Goal: Task Accomplishment & Management: Manage account settings

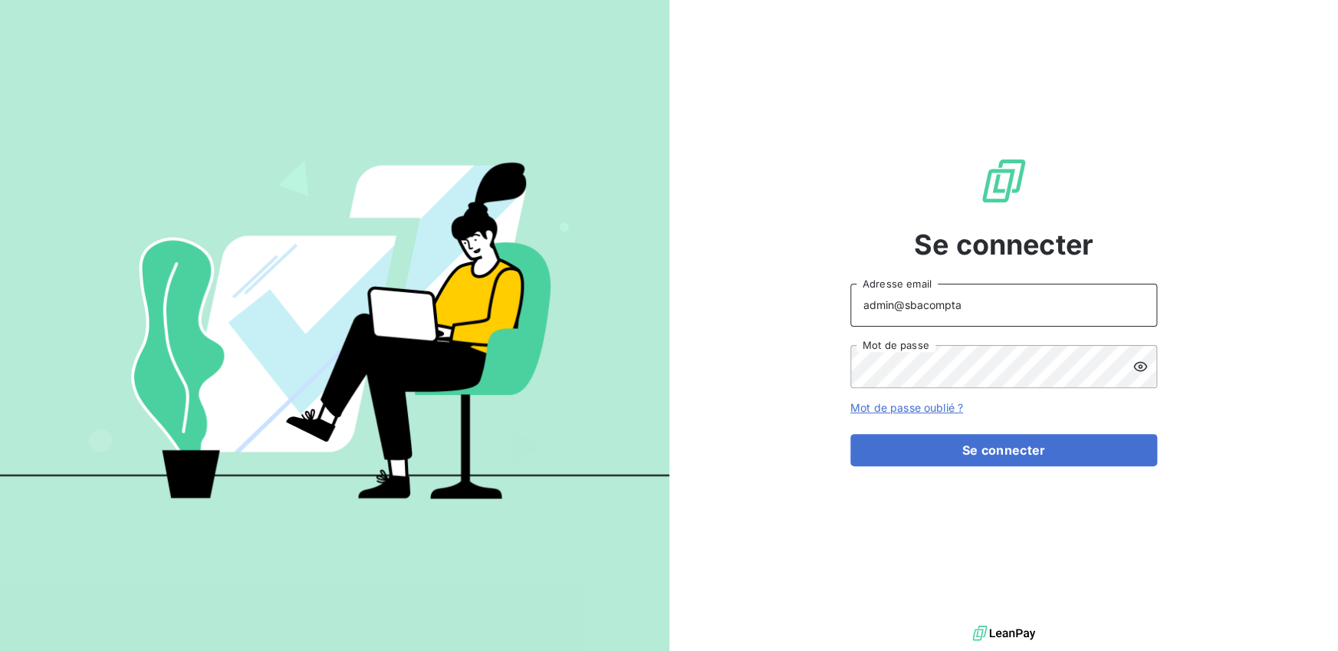
click at [989, 301] on input "admin@sbacompta" at bounding box center [1003, 305] width 307 height 43
type input "admin@bdeexpertiseconseil"
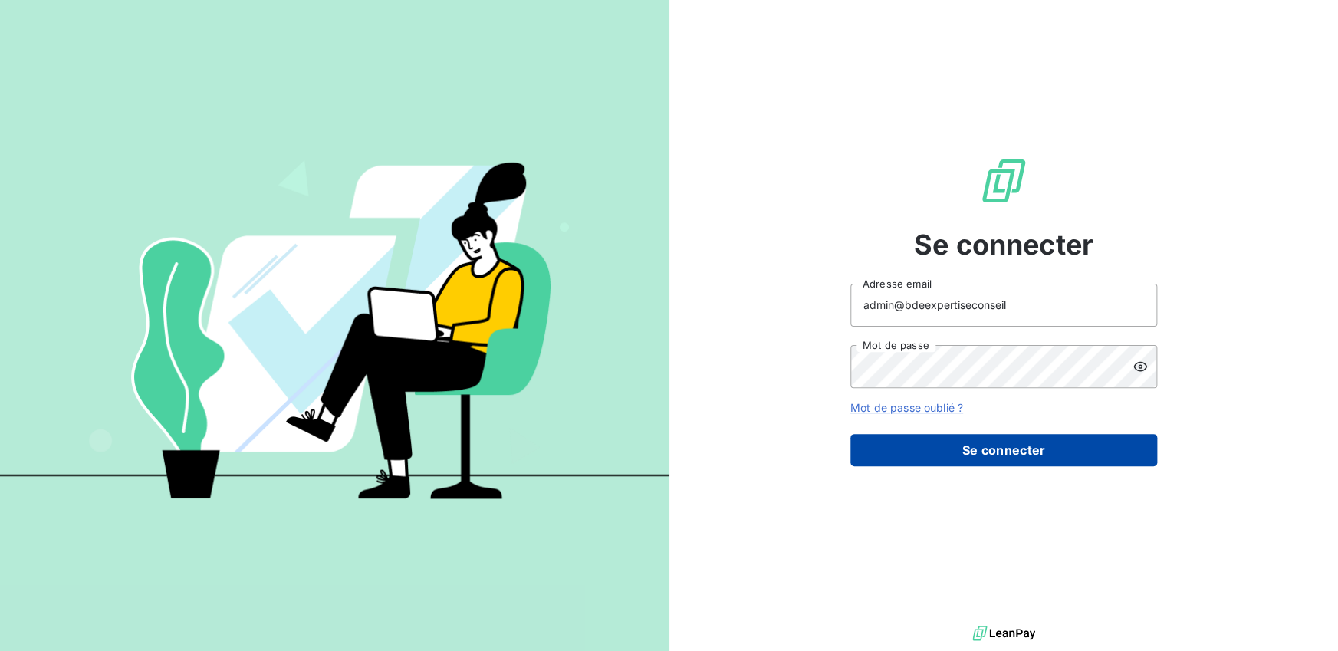
click at [971, 449] on button "Se connecter" at bounding box center [1003, 450] width 307 height 32
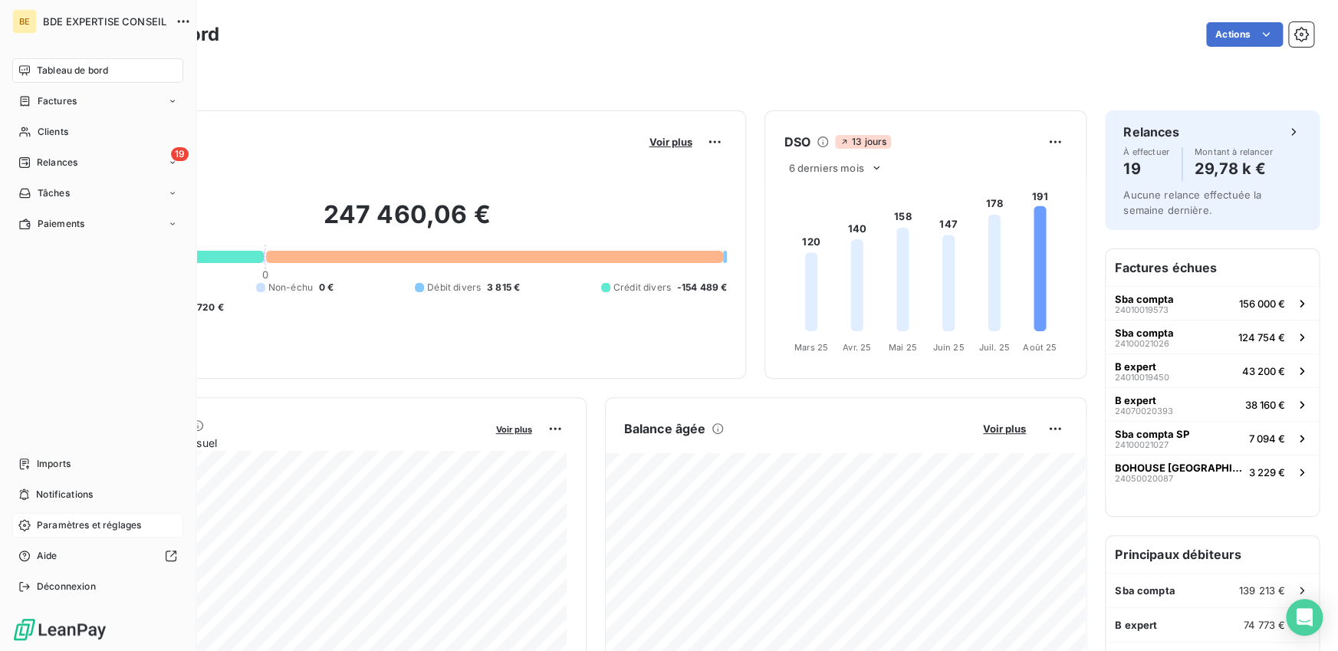
click at [57, 525] on span "Paramètres et réglages" at bounding box center [89, 525] width 104 height 14
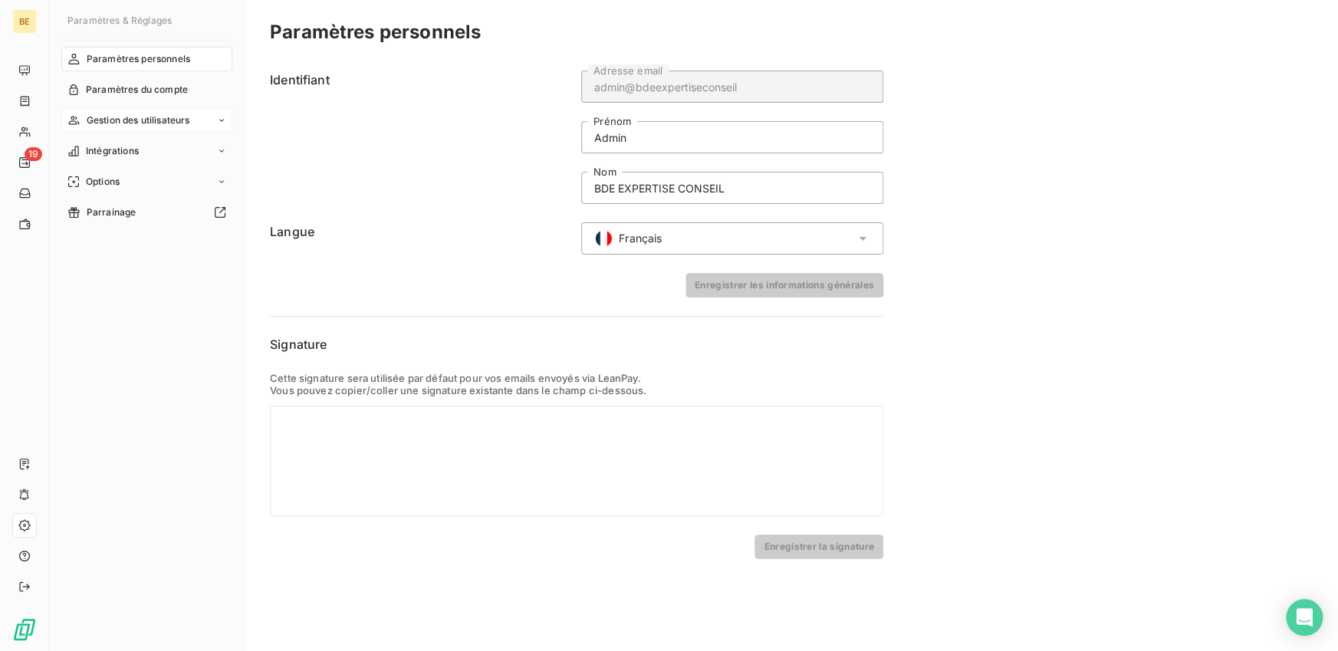
click at [122, 122] on span "Gestion des utilisateurs" at bounding box center [139, 120] width 104 height 14
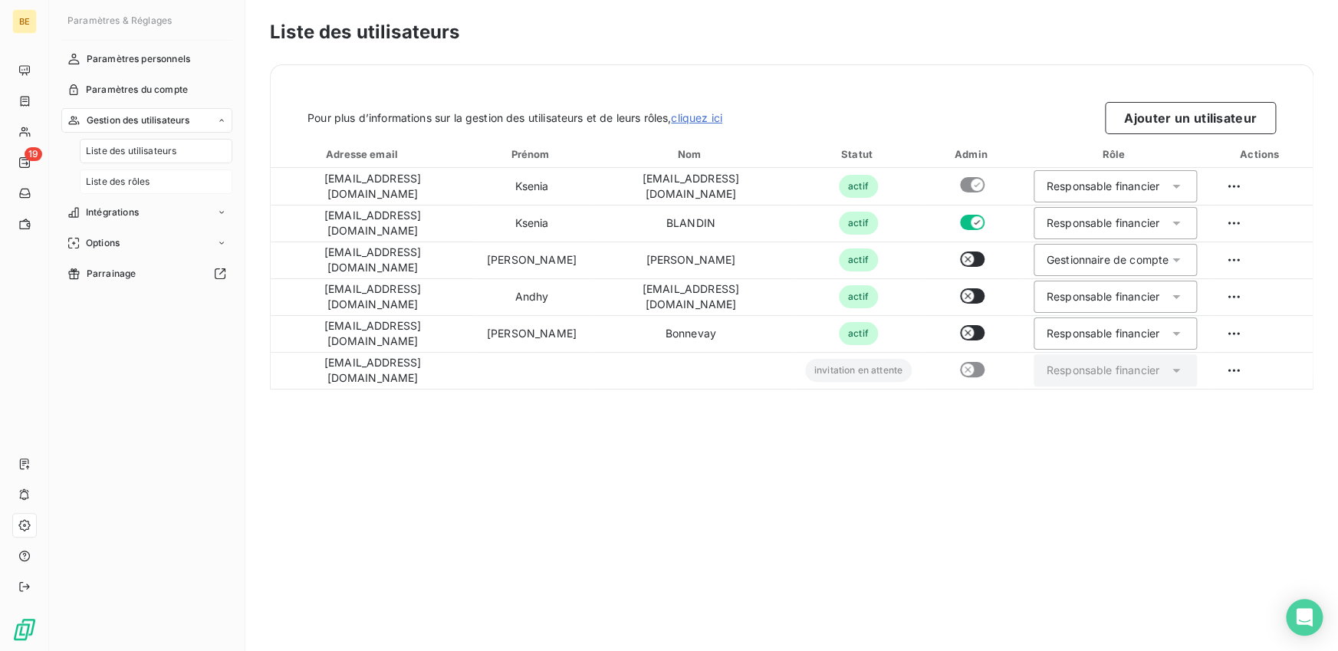
click at [113, 183] on span "Liste des rôles" at bounding box center [118, 182] width 64 height 14
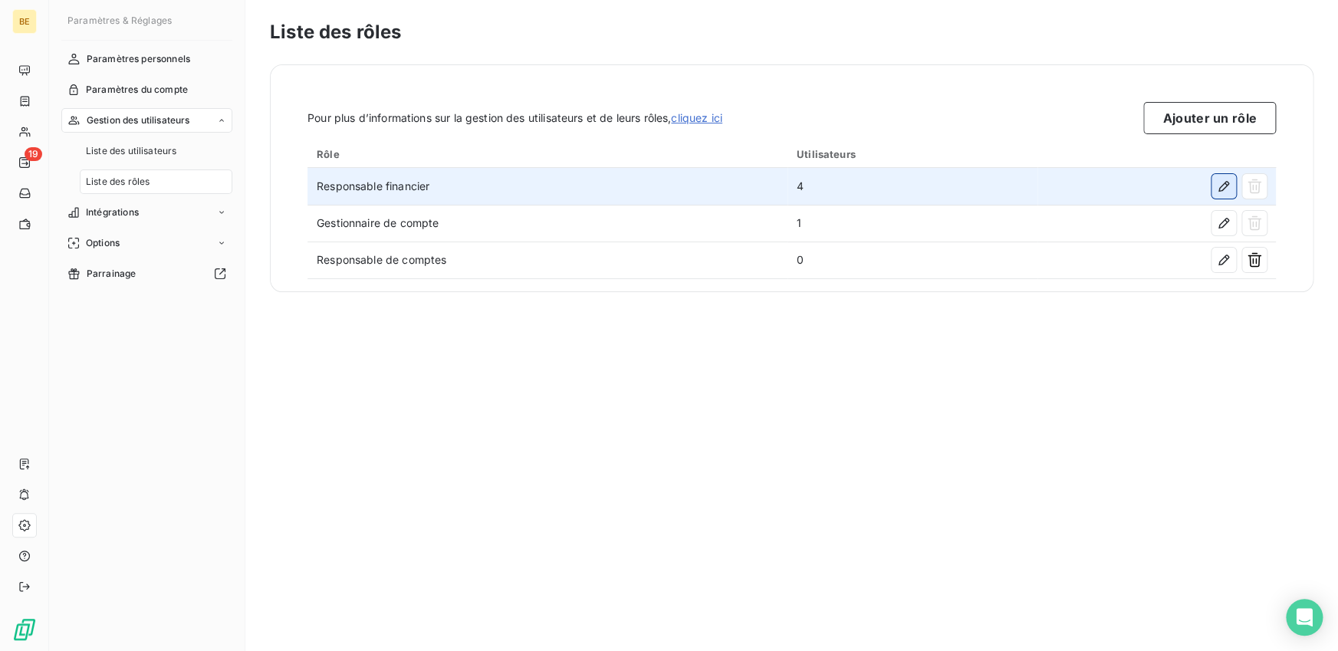
click at [1222, 189] on icon "button" at bounding box center [1224, 186] width 11 height 11
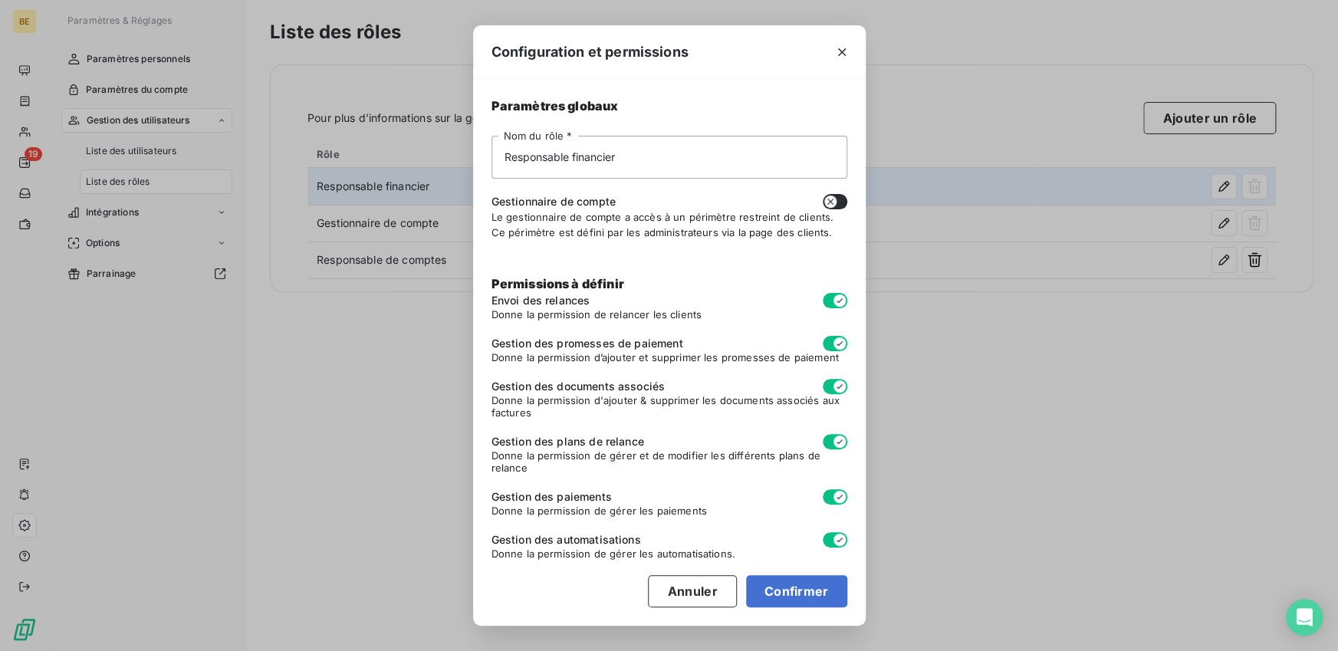
click at [1223, 236] on div "Configuration et permissions Paramètres globaux Responsable financier Nom du rô…" at bounding box center [669, 325] width 1338 height 651
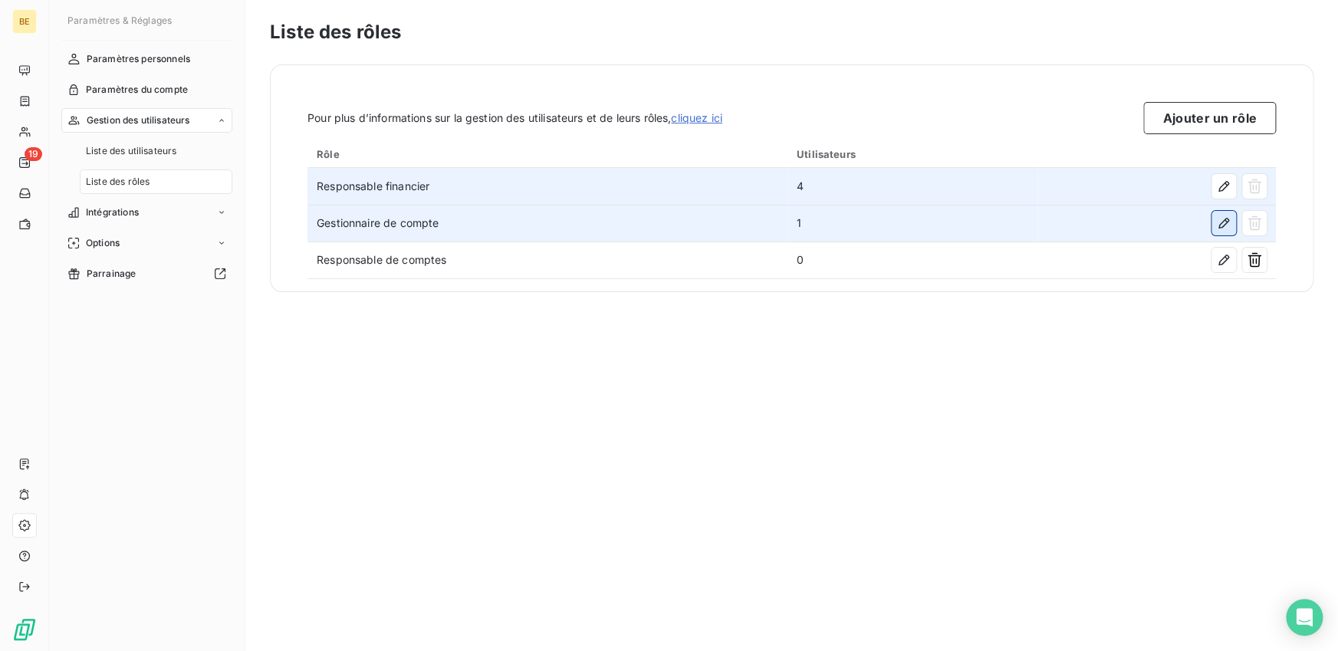
click at [1221, 222] on icon "button" at bounding box center [1224, 223] width 11 height 11
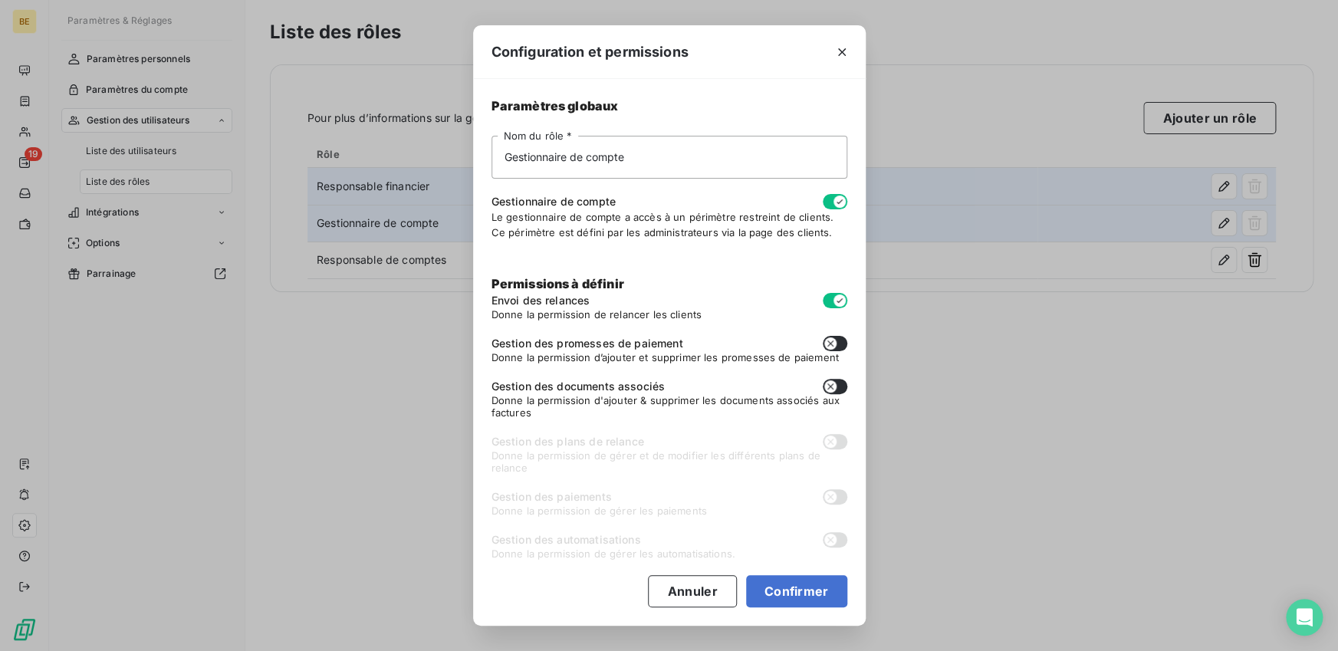
click at [830, 206] on button "button" at bounding box center [835, 201] width 25 height 15
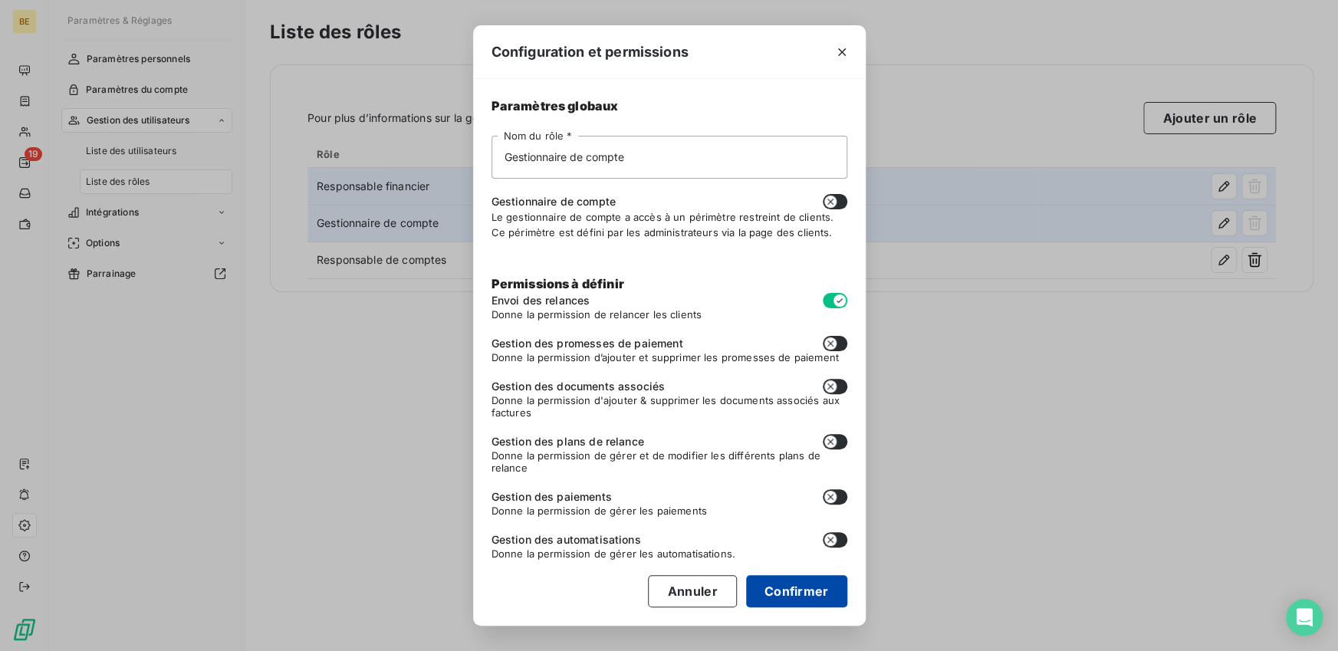
click at [814, 577] on button "Confirmer" at bounding box center [796, 591] width 101 height 32
checkbox input "false"
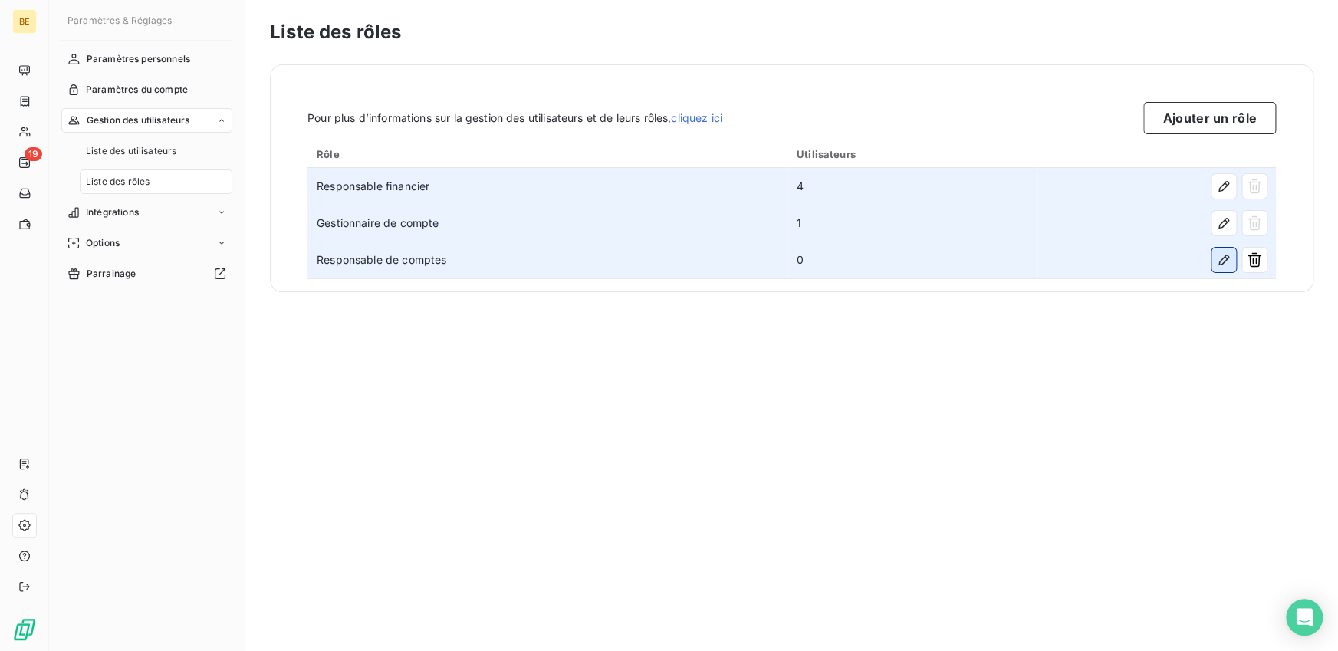
click at [1222, 260] on icon "button" at bounding box center [1223, 259] width 15 height 15
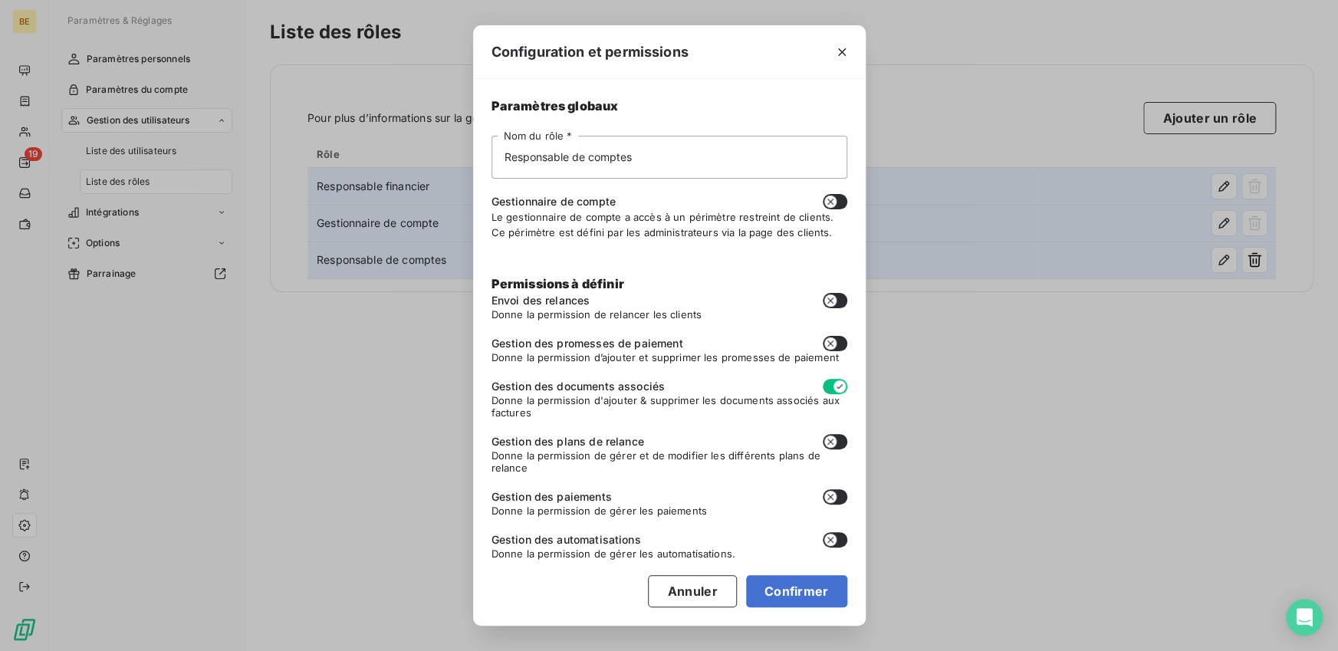
click at [1043, 391] on div "Configuration et permissions Paramètres globaux Responsable de comptes Nom du r…" at bounding box center [669, 325] width 1338 height 651
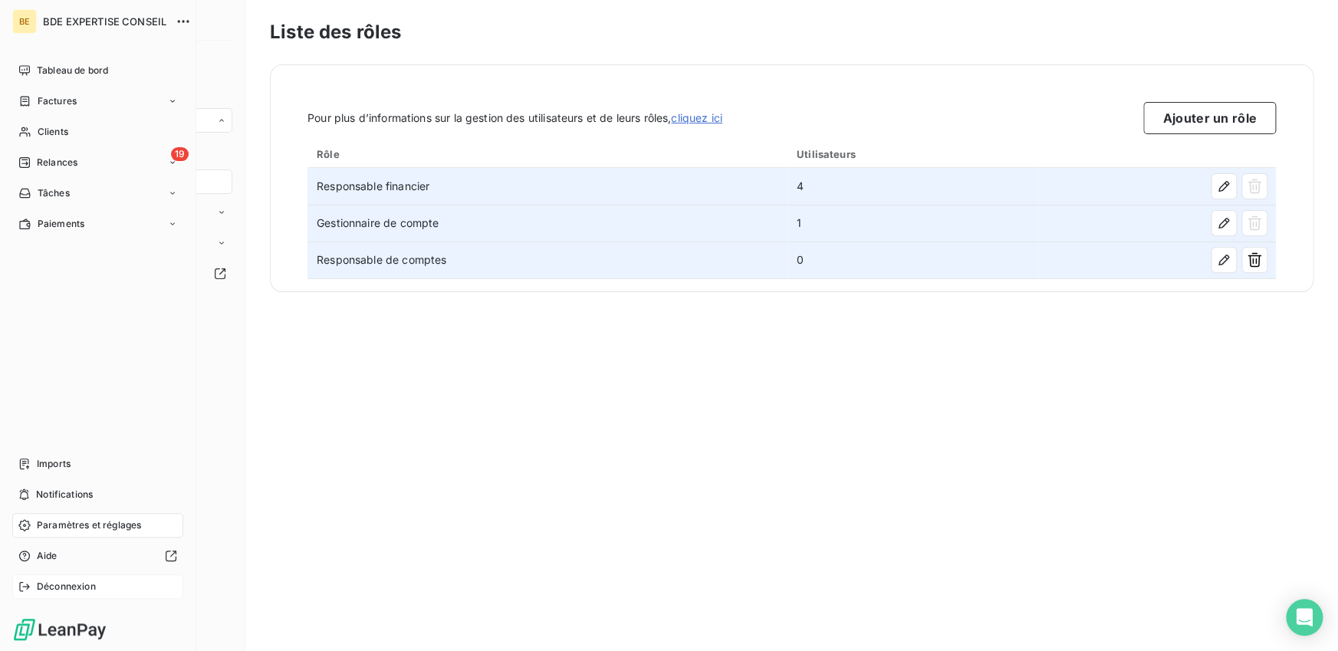
click at [35, 576] on div "Déconnexion" at bounding box center [97, 586] width 171 height 25
